Goal: Subscribe to service/newsletter

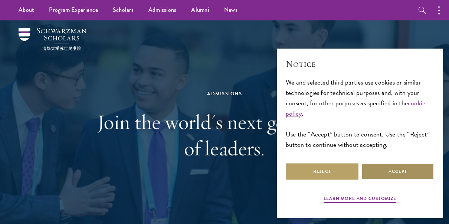
click at [380, 174] on button "Accept" at bounding box center [397, 171] width 73 height 17
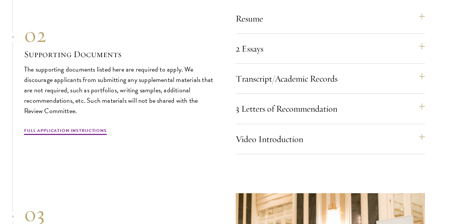
scroll to position [2261, 0]
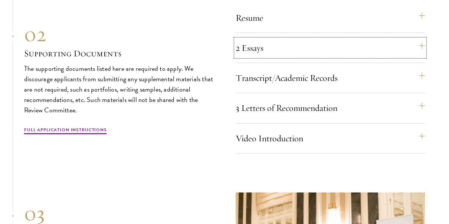
click at [419, 45] on button "2 Essays" at bounding box center [329, 48] width 189 height 18
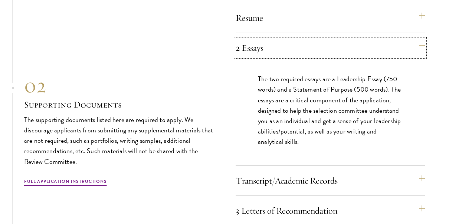
click at [424, 46] on button "2 Essays" at bounding box center [329, 48] width 189 height 18
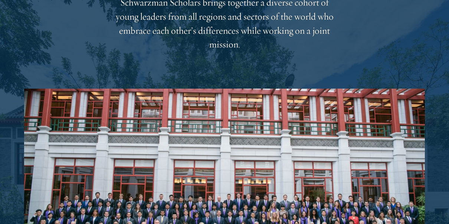
scroll to position [1001, 0]
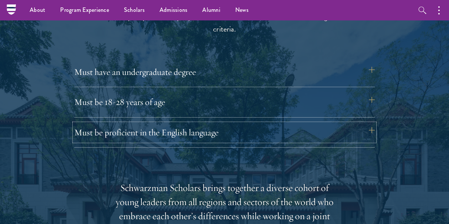
click at [371, 128] on button "Must be proficient in the English language" at bounding box center [224, 132] width 300 height 18
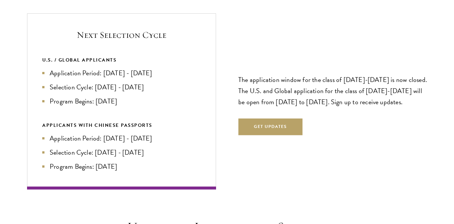
scroll to position [1779, 0]
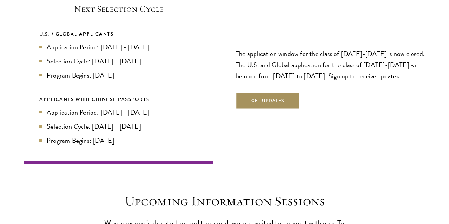
click at [254, 101] on button "Get Updates" at bounding box center [267, 101] width 65 height 17
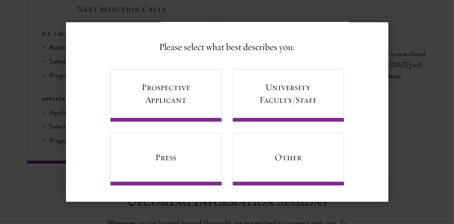
scroll to position [0, 0]
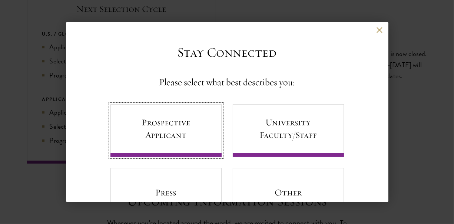
click at [180, 128] on link "Prospective Applicant" at bounding box center [165, 130] width 111 height 53
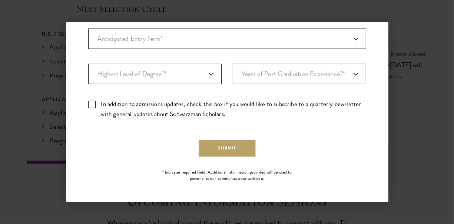
scroll to position [35, 0]
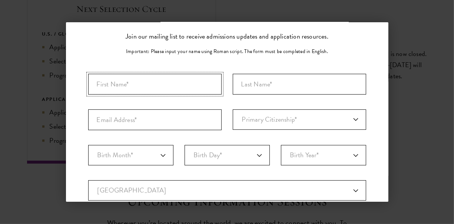
click at [172, 85] on input "First Name*" at bounding box center [154, 84] width 133 height 21
type input "[PERSON_NAME]"
type input "Carreyó"
type input "[EMAIL_ADDRESS][DOMAIN_NAME]"
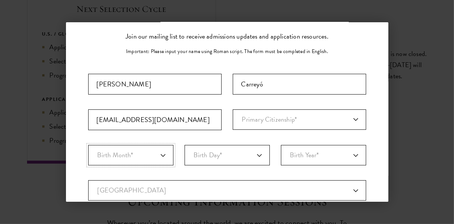
select select "11"
select select "25"
select select "1999"
select select "PM"
type input "[GEOGRAPHIC_DATA]"
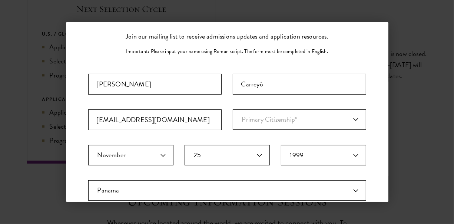
select select "Panama"
click at [251, 117] on select "Primary Citizenship* [GEOGRAPHIC_DATA] [DEMOGRAPHIC_DATA] [DEMOGRAPHIC_DATA] [D…" at bounding box center [299, 119] width 133 height 20
select select "PM"
click at [233, 109] on select "Primary Citizenship* [GEOGRAPHIC_DATA] [DEMOGRAPHIC_DATA] [DEMOGRAPHIC_DATA] [D…" at bounding box center [299, 119] width 133 height 20
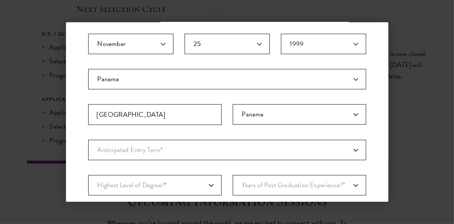
scroll to position [184, 0]
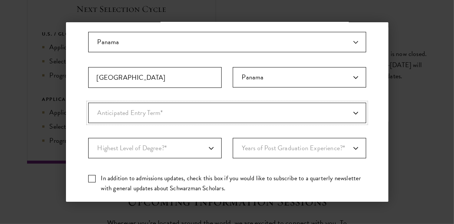
click at [209, 117] on select "Anticipated Entry Term* [DATE] (Application opens [DATE]) Just Exploring" at bounding box center [227, 113] width 278 height 20
select select "e64b8ab3-eabb-4867-96d5-7e6b4840665f"
click at [88, 103] on select "Anticipated Entry Term* [DATE] (Application opens [DATE]) Just Exploring" at bounding box center [227, 113] width 278 height 20
click at [200, 147] on select "Highest Level of Degree?* PHD Bachelor's Master's Current Undergraduate Student" at bounding box center [154, 148] width 133 height 20
select select "009547fe-3364-4351-8e81-63abea734008"
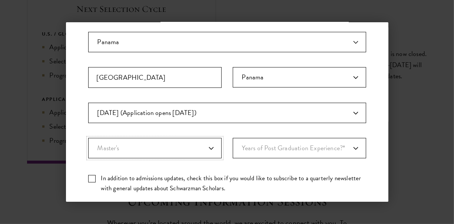
click at [88, 138] on select "Highest Level of Degree?* PHD Bachelor's Master's Current Undergraduate Student" at bounding box center [154, 148] width 133 height 20
click at [265, 146] on select "Years of Post Graduation Experience?* 1 2 3 4 5 6 7 8 9 10" at bounding box center [299, 148] width 133 height 20
select select "1"
click at [233, 138] on select "Years of Post Graduation Experience?* 1 2 3 4 5 6 7 8 9 10" at bounding box center [299, 148] width 133 height 20
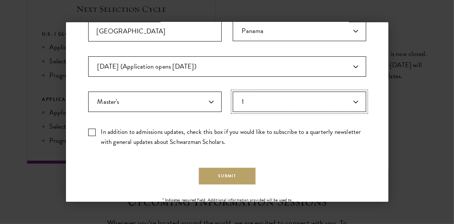
scroll to position [258, 0]
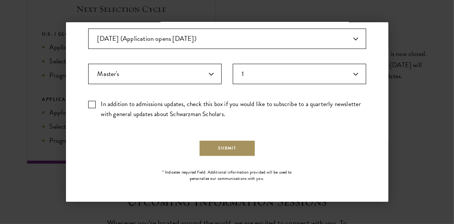
click at [209, 144] on button "Submit" at bounding box center [227, 148] width 57 height 17
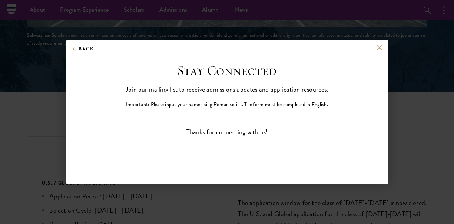
scroll to position [0, 0]
click at [381, 47] on button at bounding box center [380, 48] width 6 height 6
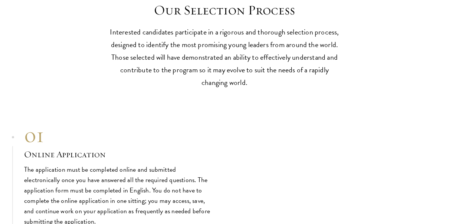
scroll to position [2213, 0]
